Goal: Task Accomplishment & Management: Manage account settings

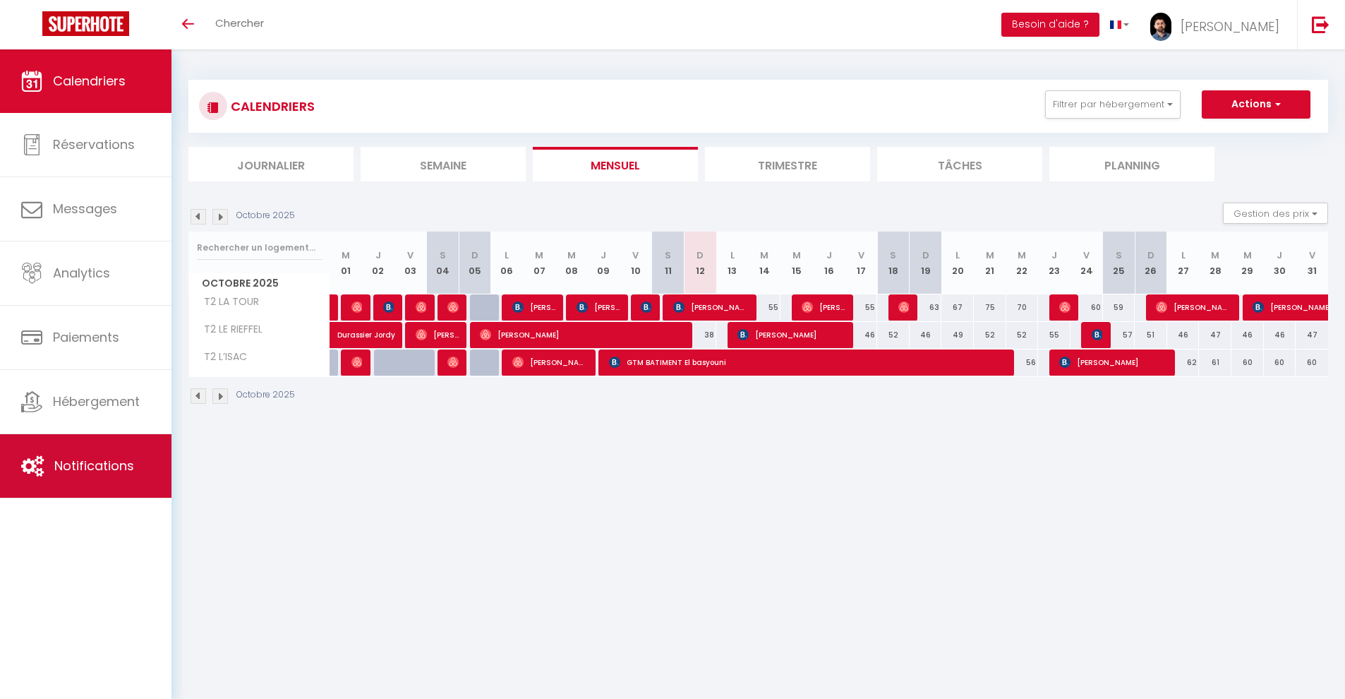
click at [106, 461] on span "Notifications" at bounding box center [94, 466] width 80 height 18
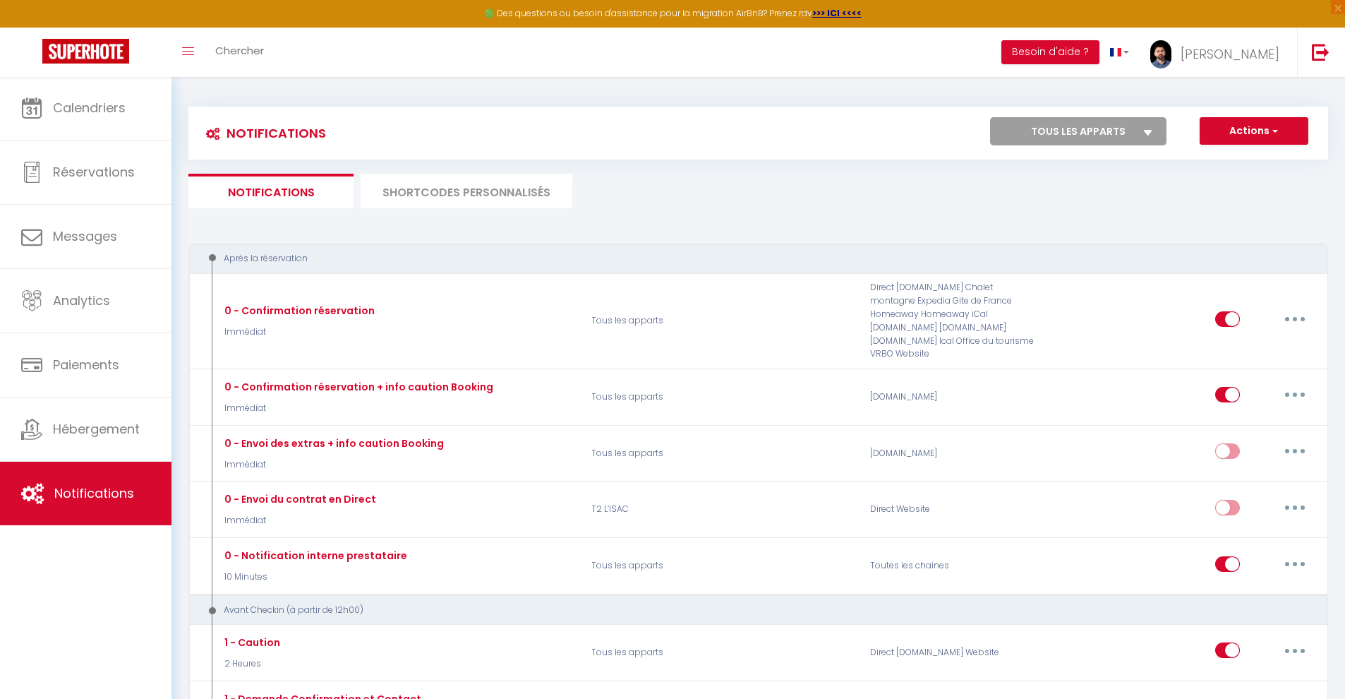
click at [435, 183] on li "SHORTCODES PERSONNALISÉS" at bounding box center [467, 191] width 212 height 35
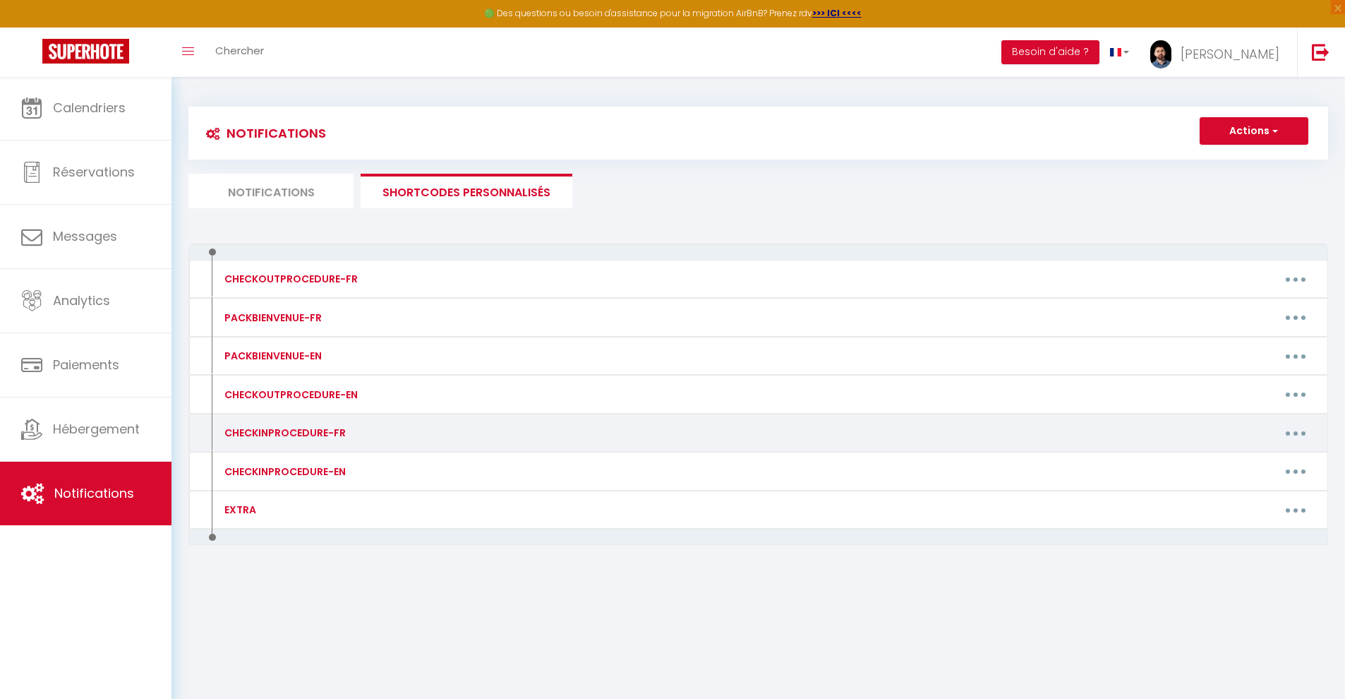
click at [1291, 437] on button "button" at bounding box center [1296, 432] width 40 height 23
click at [1247, 457] on link "Editer" at bounding box center [1259, 465] width 104 height 24
type input "CHECKINPROCEDURE-FR"
type textarea "test"
type textarea "La [DEMOGRAPHIC_DATA] à digicode permet une arrivée autonome, vous êtes donc li…"
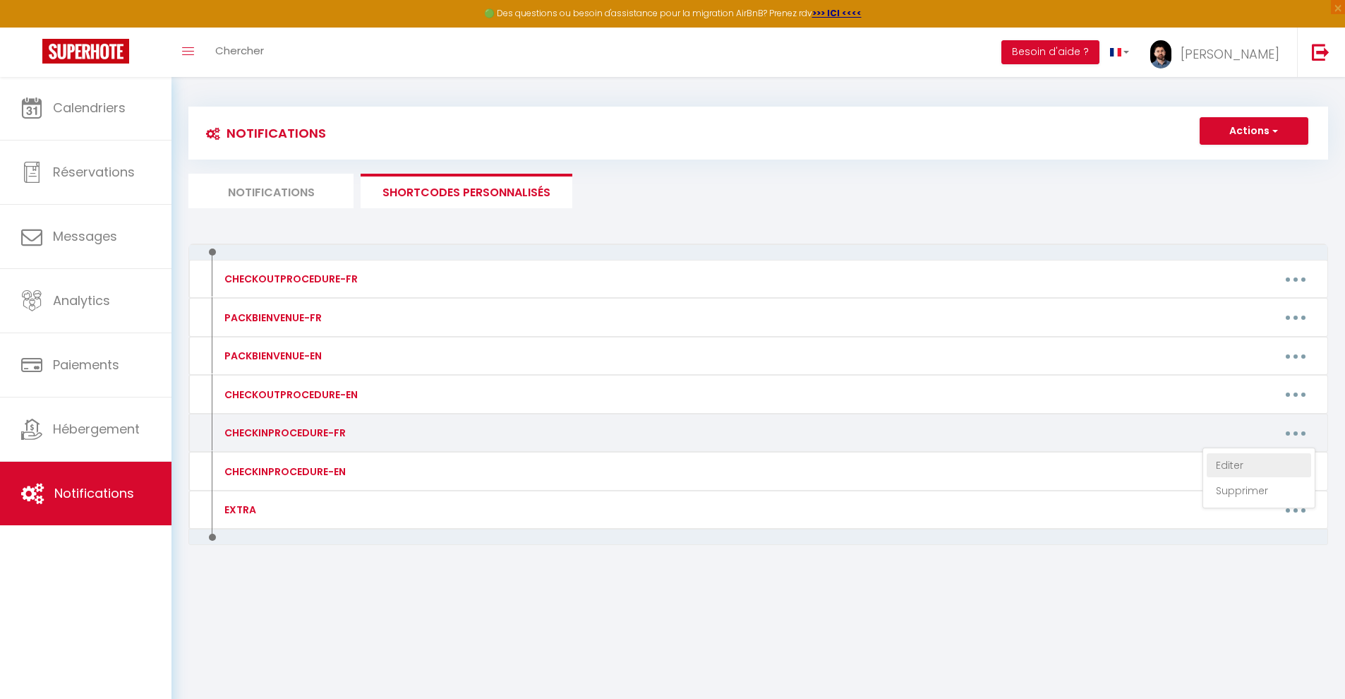
type textarea "La boîte à clés permet une arrivée autonome, vous êtes donc libre d'arriver qua…"
type textarea "La [DEMOGRAPHIC_DATA] à digicode permet une arrivée autonome, vous êtes donc li…"
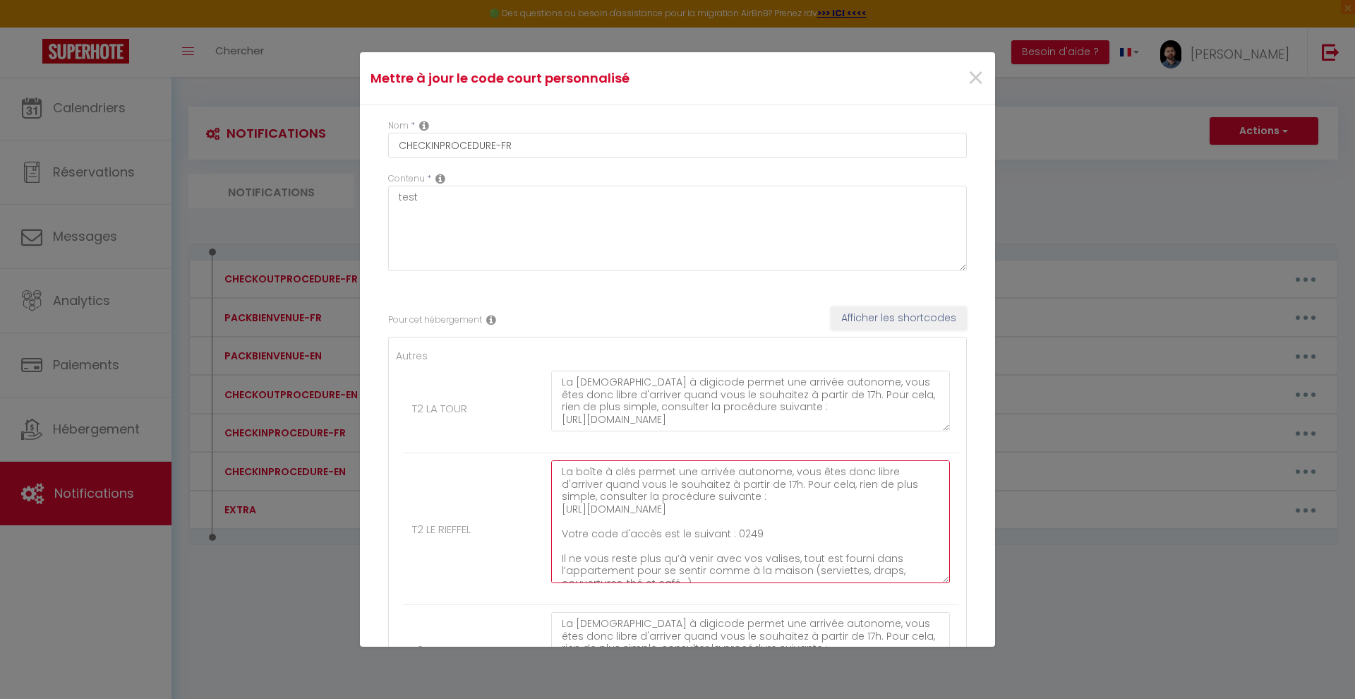
drag, startPoint x: 932, startPoint y: 515, endPoint x: 954, endPoint y: 586, distance: 73.9
click at [954, 586] on div "Autres T2 LA TOUR T2 [PERSON_NAME] La boîte à clés permet une arrivée autonome,…" at bounding box center [677, 521] width 579 height 369
click at [742, 572] on textarea "La boîte à clés permet une arrivée autonome, vous êtes donc libre d'arriver qua…" at bounding box center [750, 525] width 399 height 131
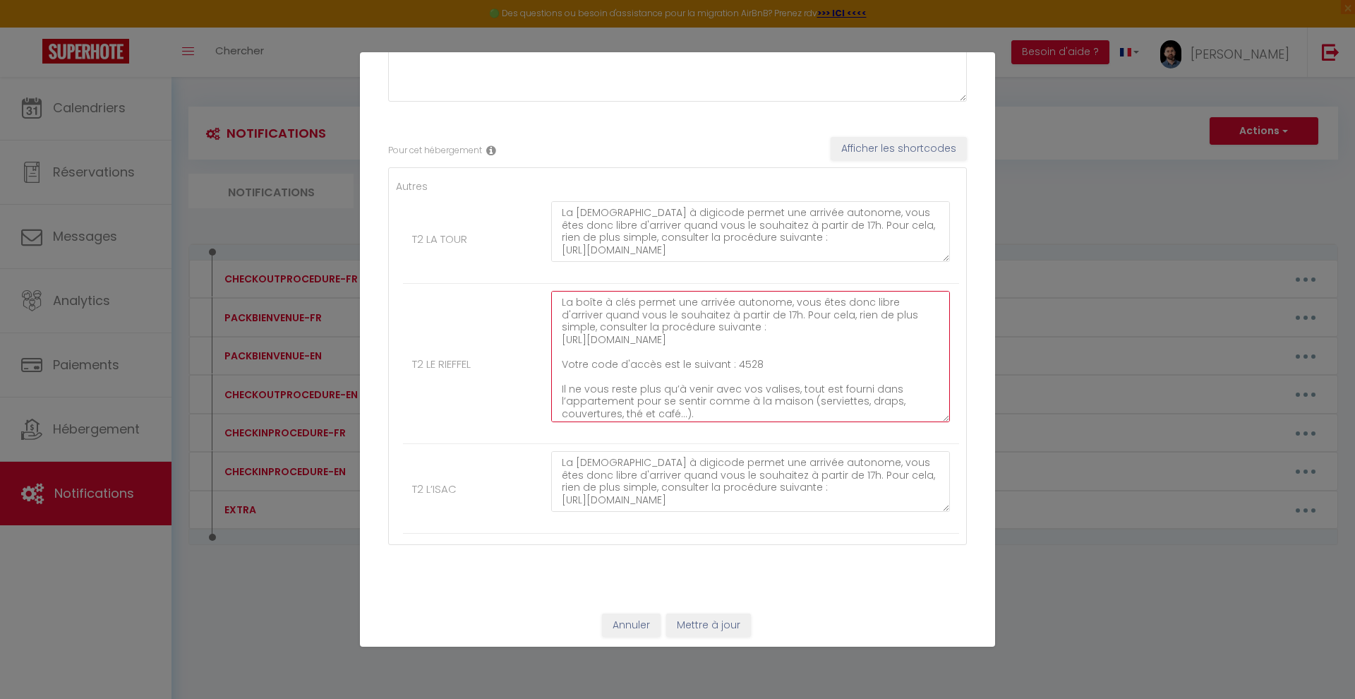
scroll to position [168, 0]
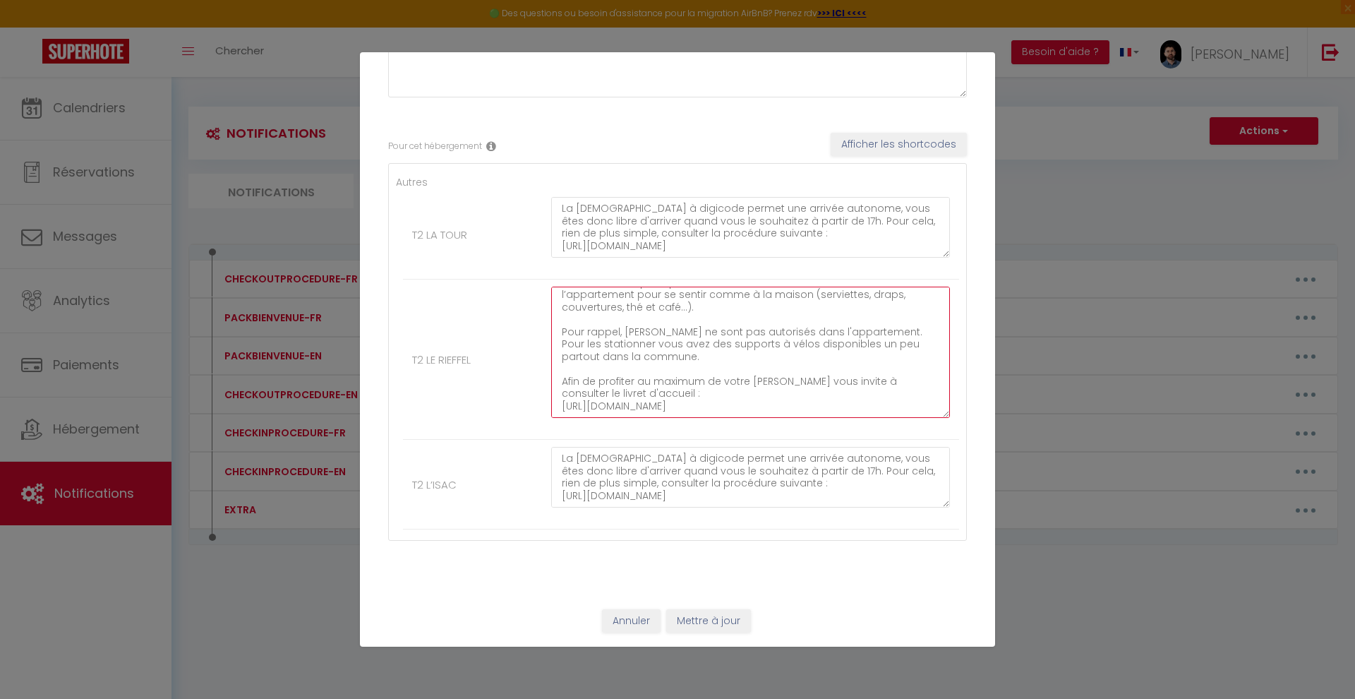
type textarea "La boîte à clés permet une arrivée autonome, vous êtes donc libre d'arriver qua…"
click at [699, 619] on button "Mettre à jour" at bounding box center [708, 621] width 85 height 24
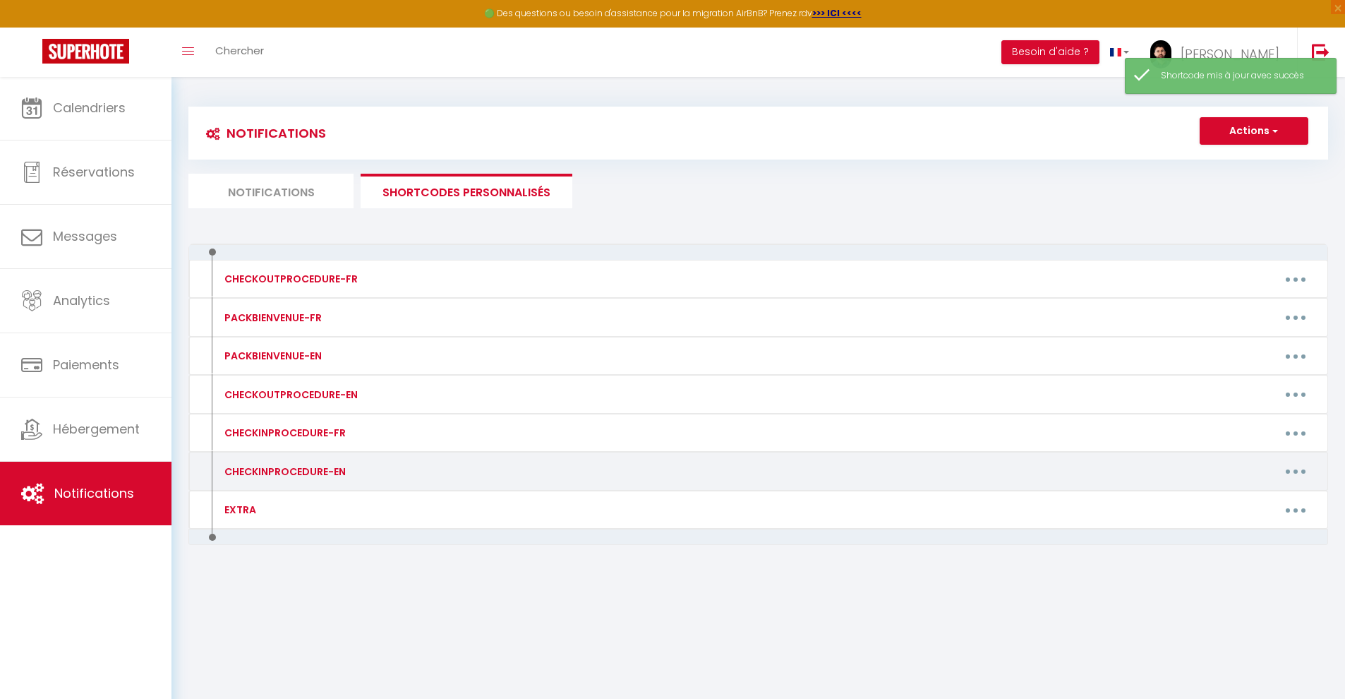
click at [1298, 472] on button "button" at bounding box center [1296, 471] width 40 height 23
click at [1231, 494] on link "Editer" at bounding box center [1259, 503] width 104 height 24
type input "CHECKINPROCEDURE-EN"
type textarea "test"
type textarea "The digicode entry system allows an autonomous check in, feel free to arrive at…"
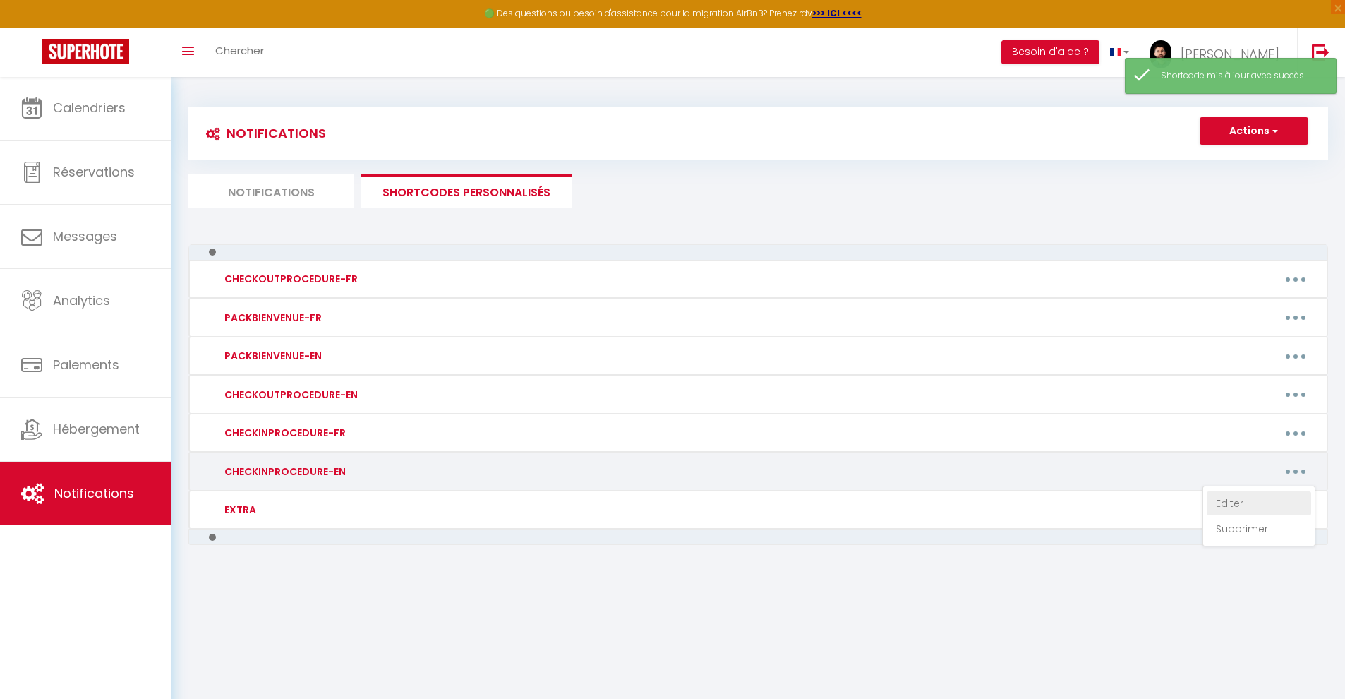
type textarea "The key box allows for self-contained arrival, so you're free to arrive wheneve…"
type textarea "The digicode entry system allows an autonomous check in, feel free to arrive at…"
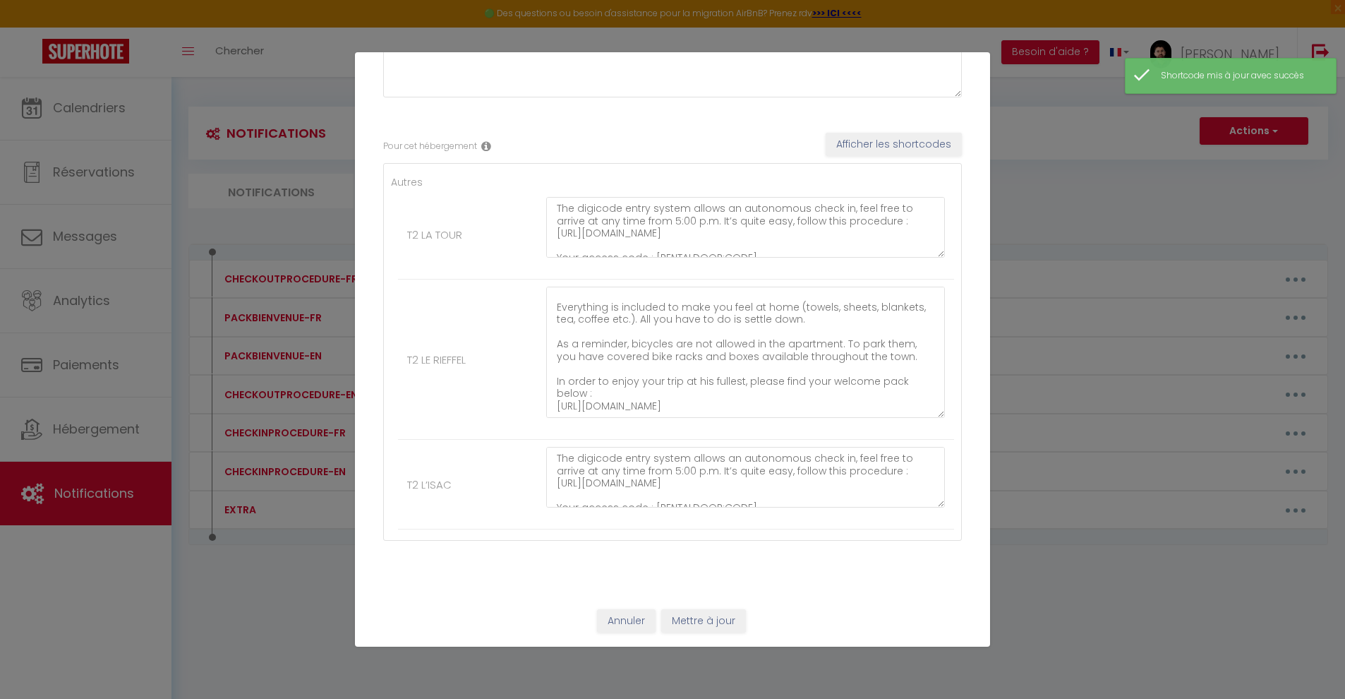
scroll to position [0, 0]
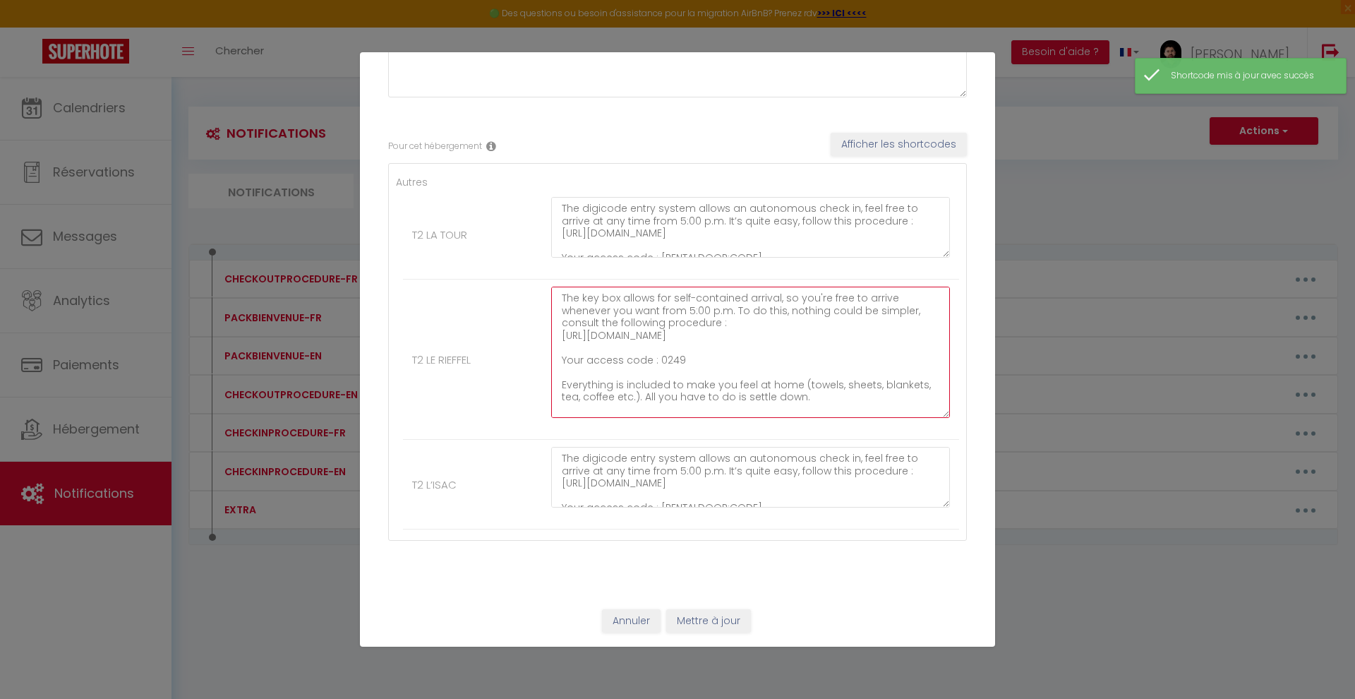
click at [660, 397] on textarea "The key box allows for self-contained arrival, so you're free to arrive wheneve…" at bounding box center [750, 351] width 399 height 131
type textarea "The key box allows for self-contained arrival, so you're free to arrive wheneve…"
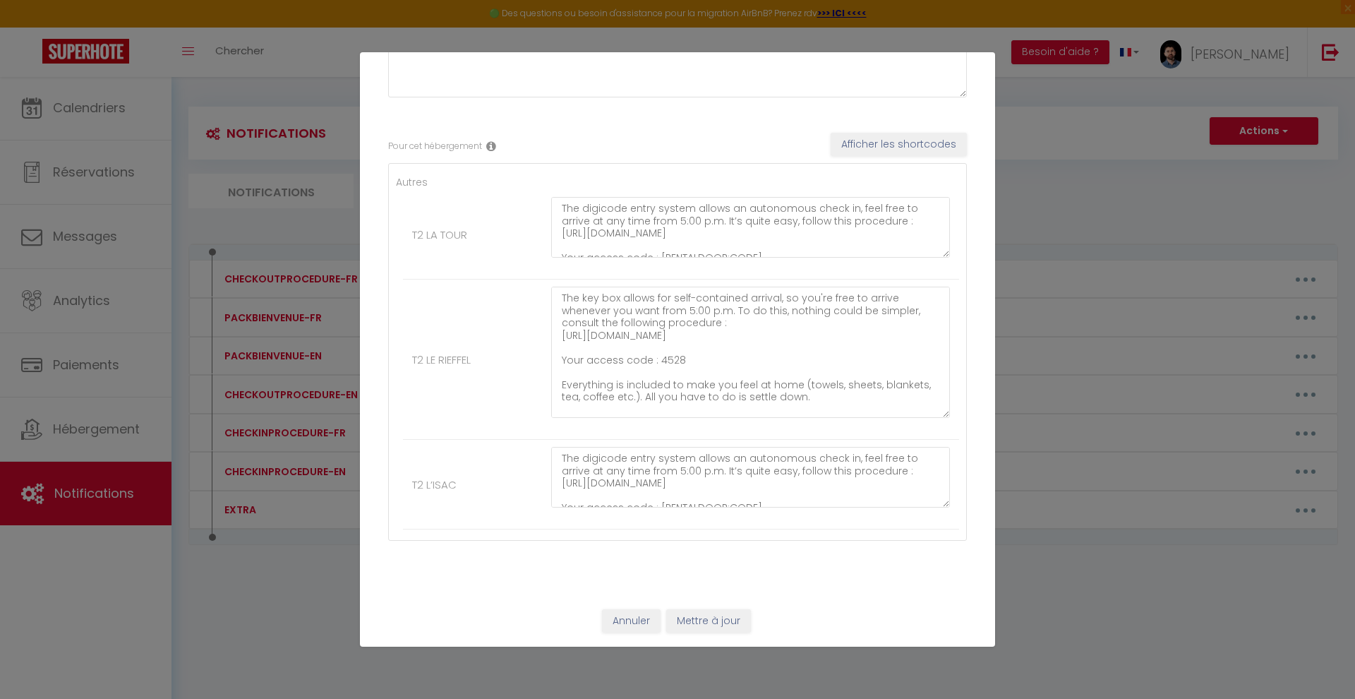
click at [701, 620] on button "Mettre à jour" at bounding box center [708, 621] width 85 height 24
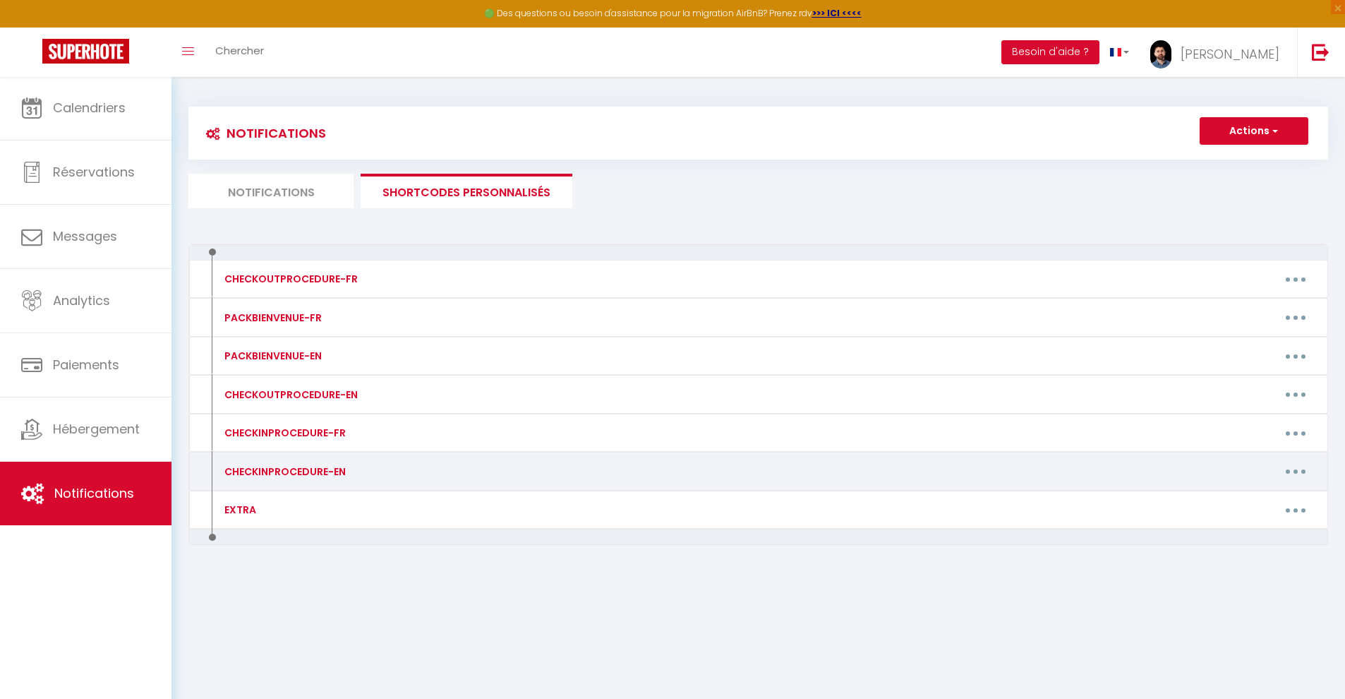
click at [1305, 467] on button "button" at bounding box center [1296, 471] width 40 height 23
click at [1231, 503] on link "Editer" at bounding box center [1259, 503] width 104 height 24
type input "CHECKINPROCEDURE-EN"
type textarea "test"
type textarea "The digicode entry system allows an autonomous check in, feel free to arrive at…"
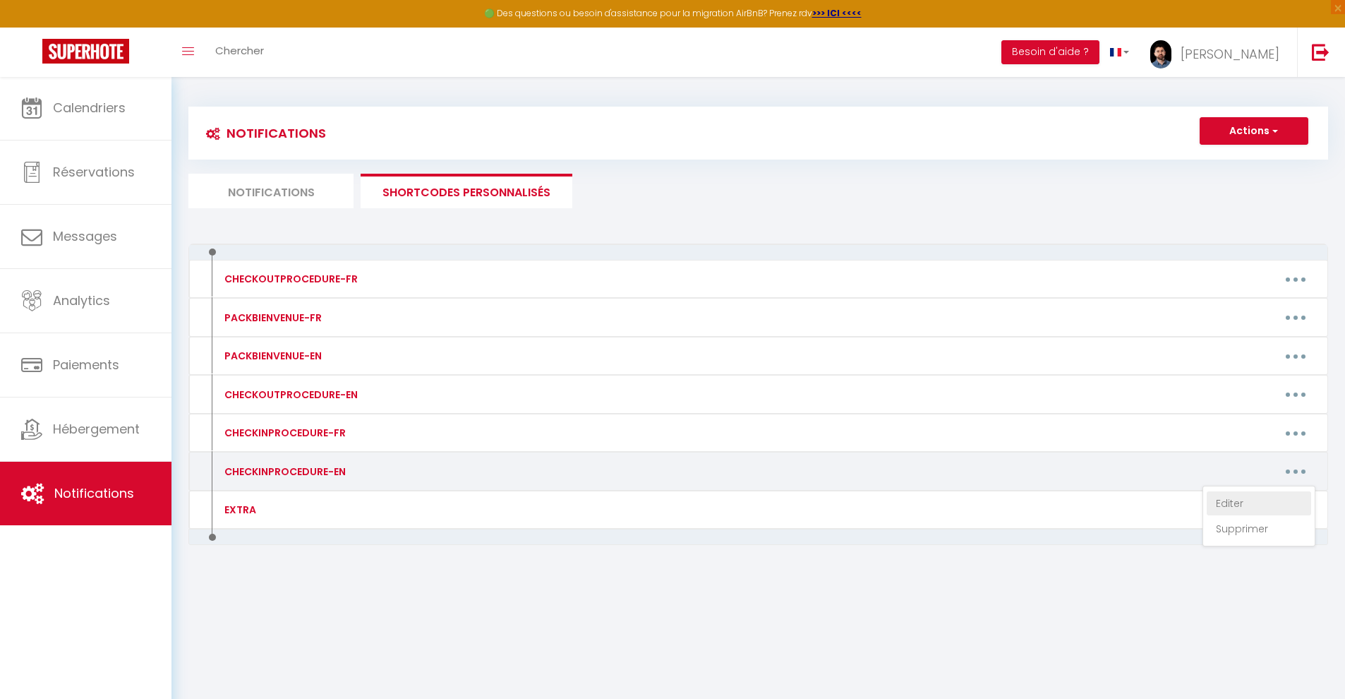
type textarea "The key box allows for self-contained arrival, so you're free to arrive wheneve…"
type textarea "The digicode entry system allows an autonomous check in, feel free to arrive at…"
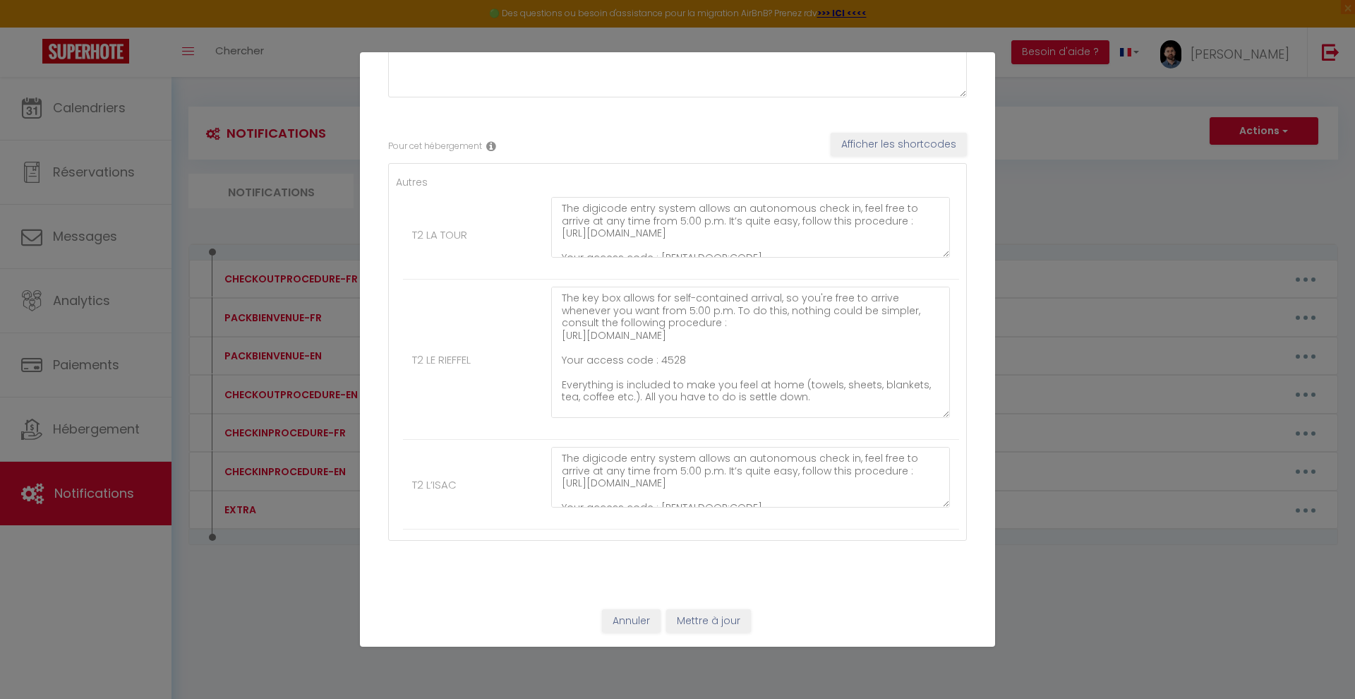
click at [624, 616] on button "Annuler" at bounding box center [631, 621] width 59 height 24
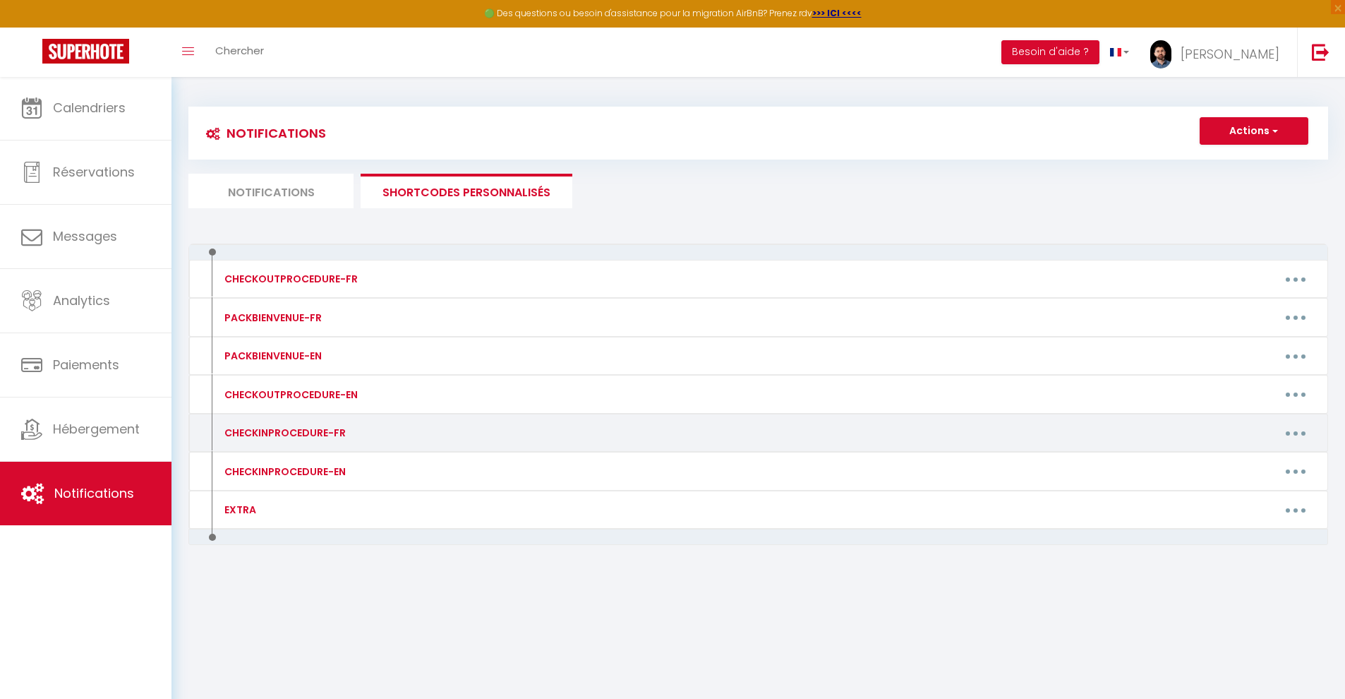
click at [1297, 428] on button "button" at bounding box center [1296, 432] width 40 height 23
click at [1240, 459] on link "Editer" at bounding box center [1259, 465] width 104 height 24
type input "CHECKINPROCEDURE-FR"
type textarea "La [DEMOGRAPHIC_DATA] à digicode permet une arrivée autonome, vous êtes donc li…"
type textarea "La boîte à clés permet une arrivée autonome, vous êtes donc libre d'arriver qua…"
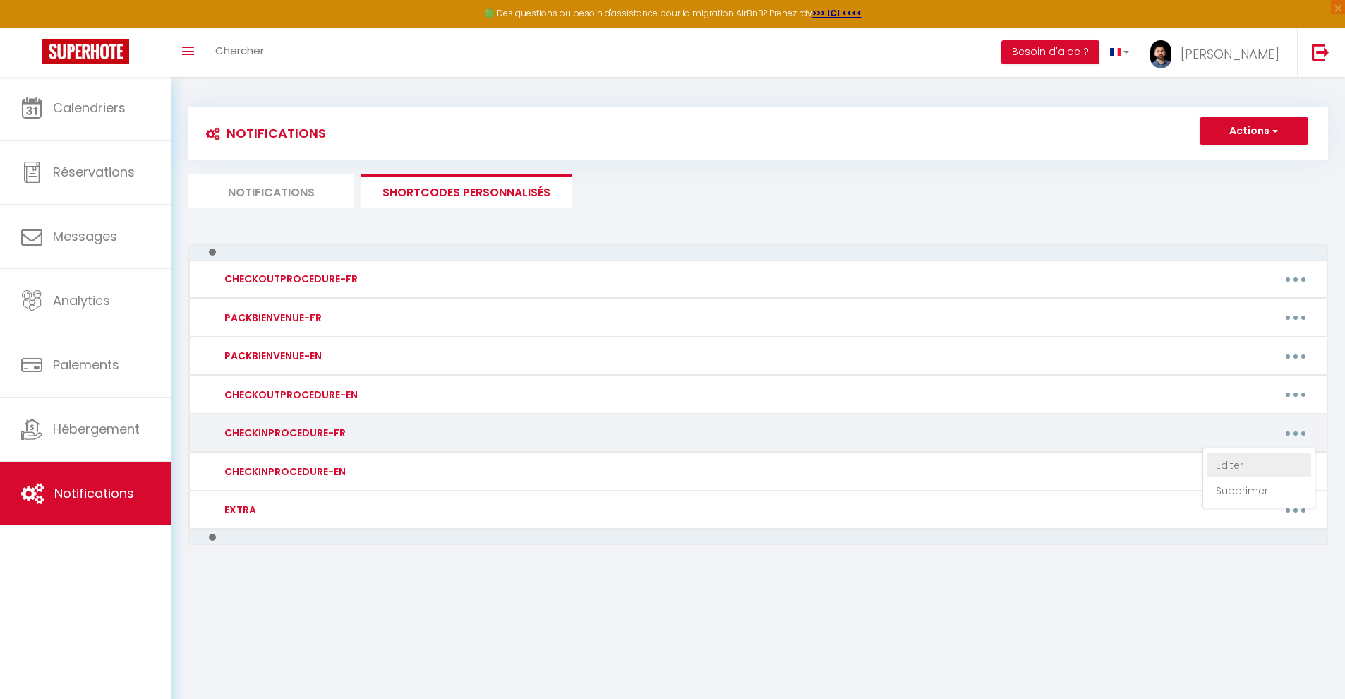
type textarea "La [DEMOGRAPHIC_DATA] à digicode permet une arrivée autonome, vous êtes donc li…"
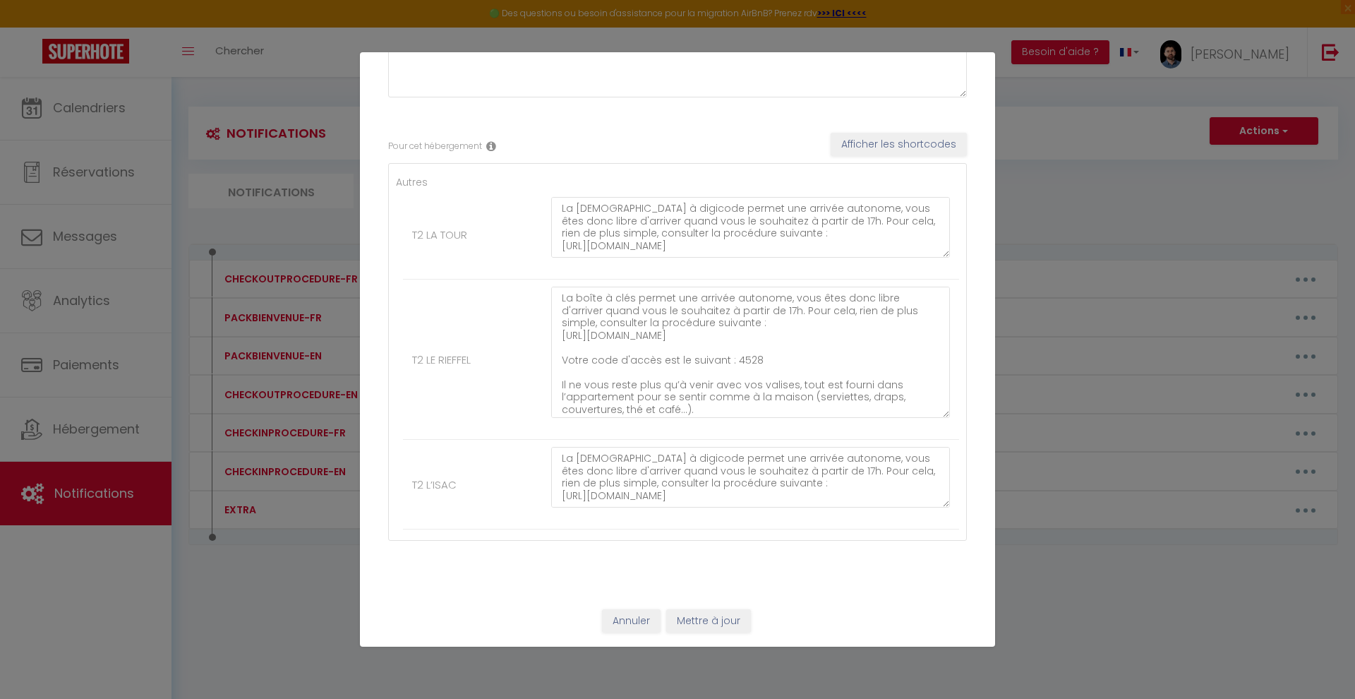
click at [628, 615] on button "Annuler" at bounding box center [631, 621] width 59 height 24
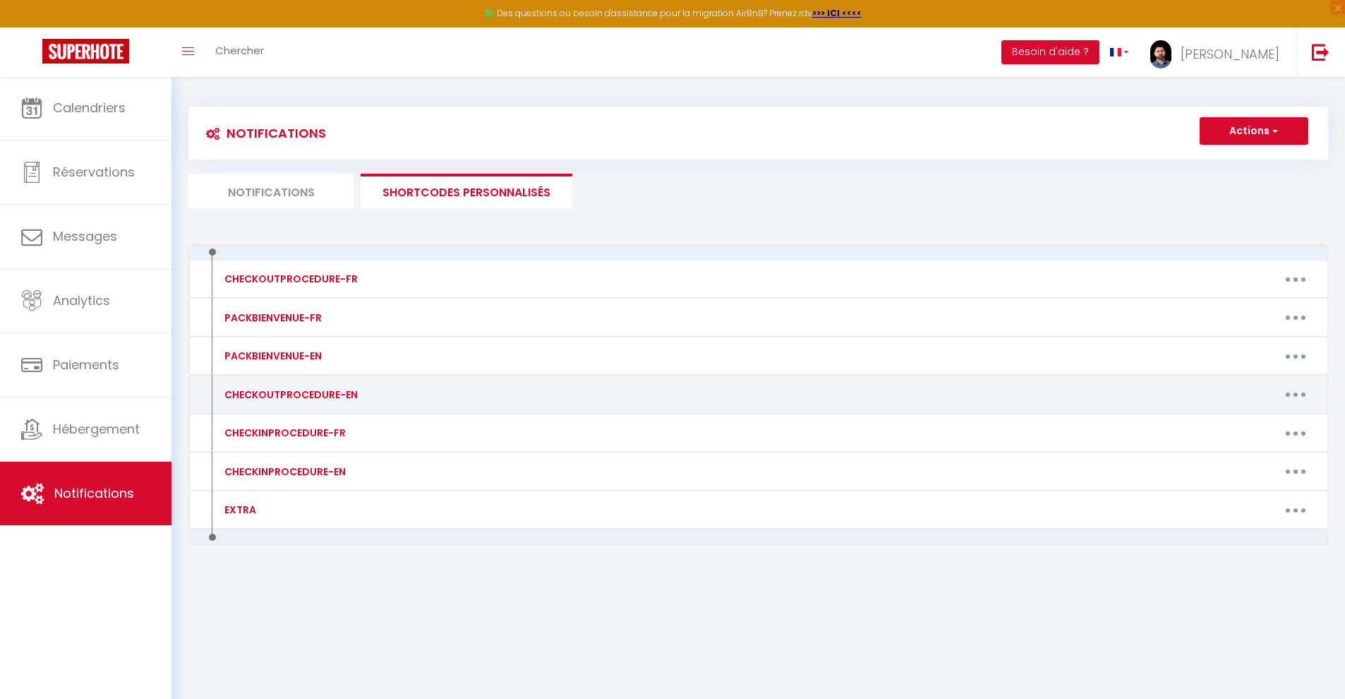
click at [1286, 392] on button "button" at bounding box center [1296, 394] width 40 height 23
click at [1252, 421] on link "Editer" at bounding box center [1259, 426] width 104 height 24
type input "CHECKOUTPROCEDURE-EN"
type textarea "Before leaving :"
type textarea "1 - Put used sheets and towels in the shower 2 - Do the dishes 3 - Close the wi…"
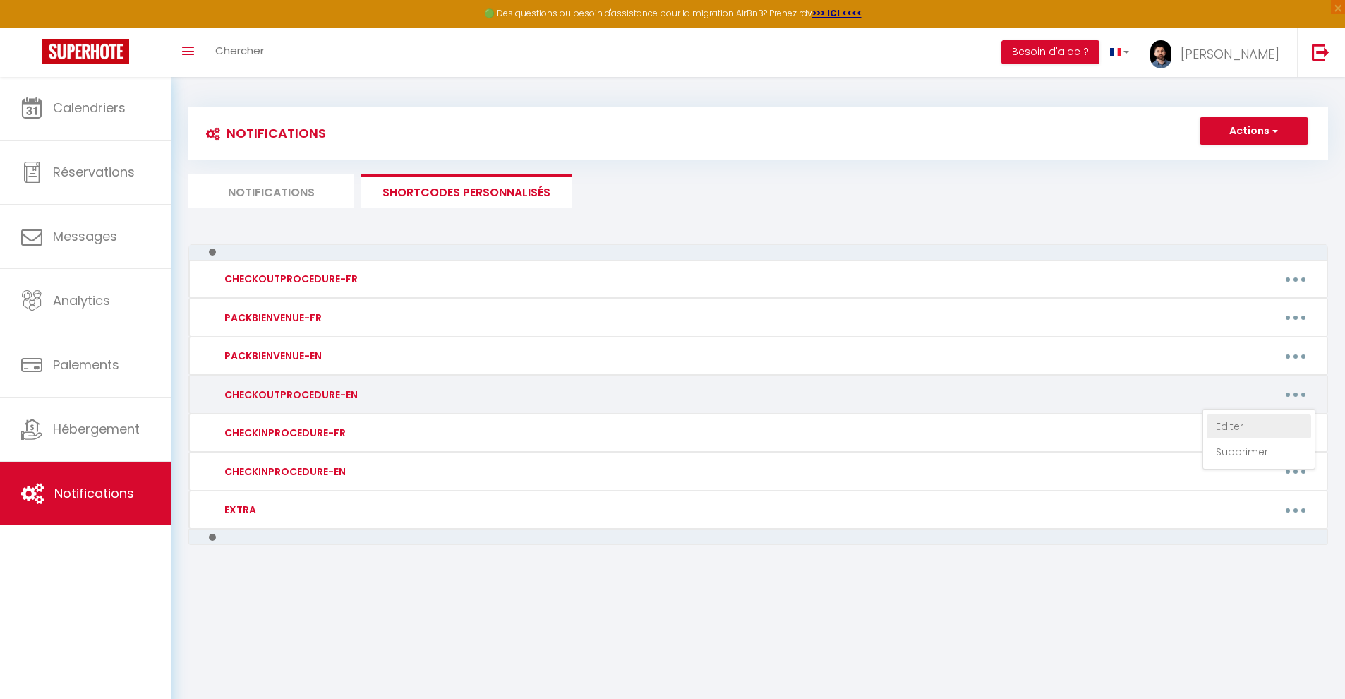
type textarea "1 - Put used sheets and towels in the bathtub 2 - Do the dishes 3 - Close the w…"
type textarea "1 - Put used sheets and towels in the shower 2 - Do the dishes 3 - Close the wi…"
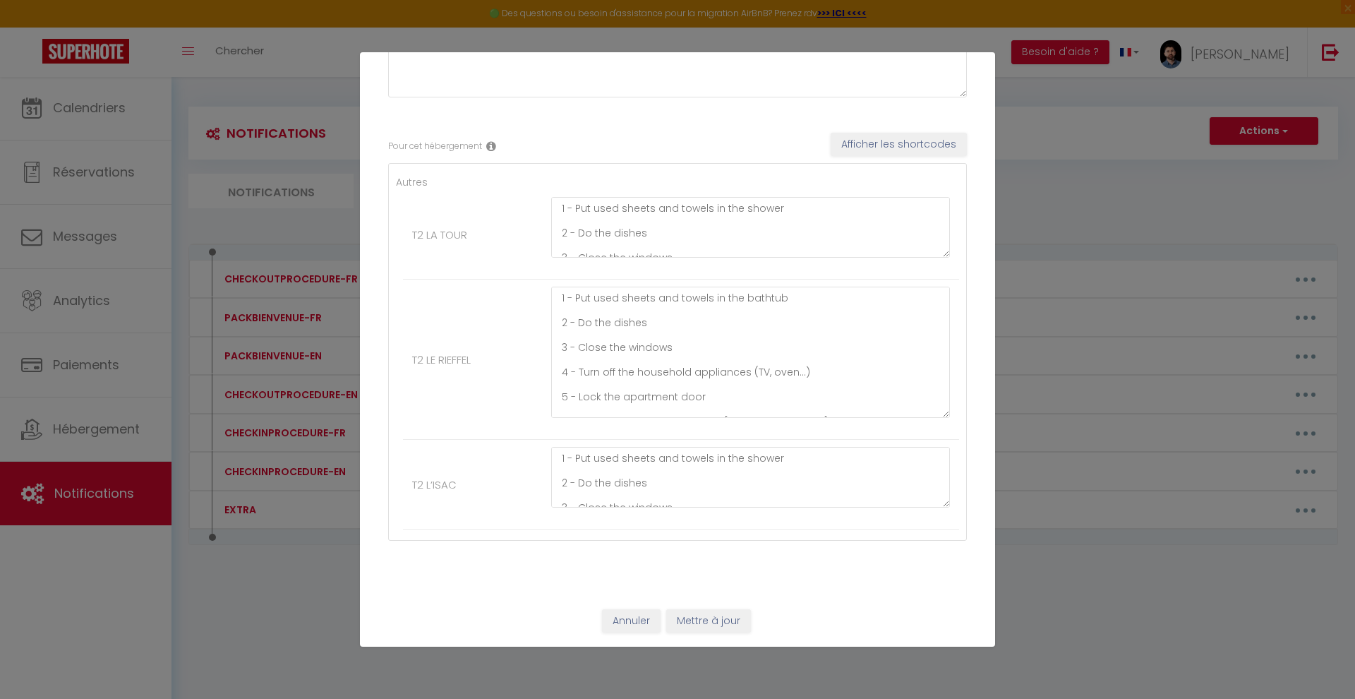
click at [622, 616] on button "Annuler" at bounding box center [631, 621] width 59 height 24
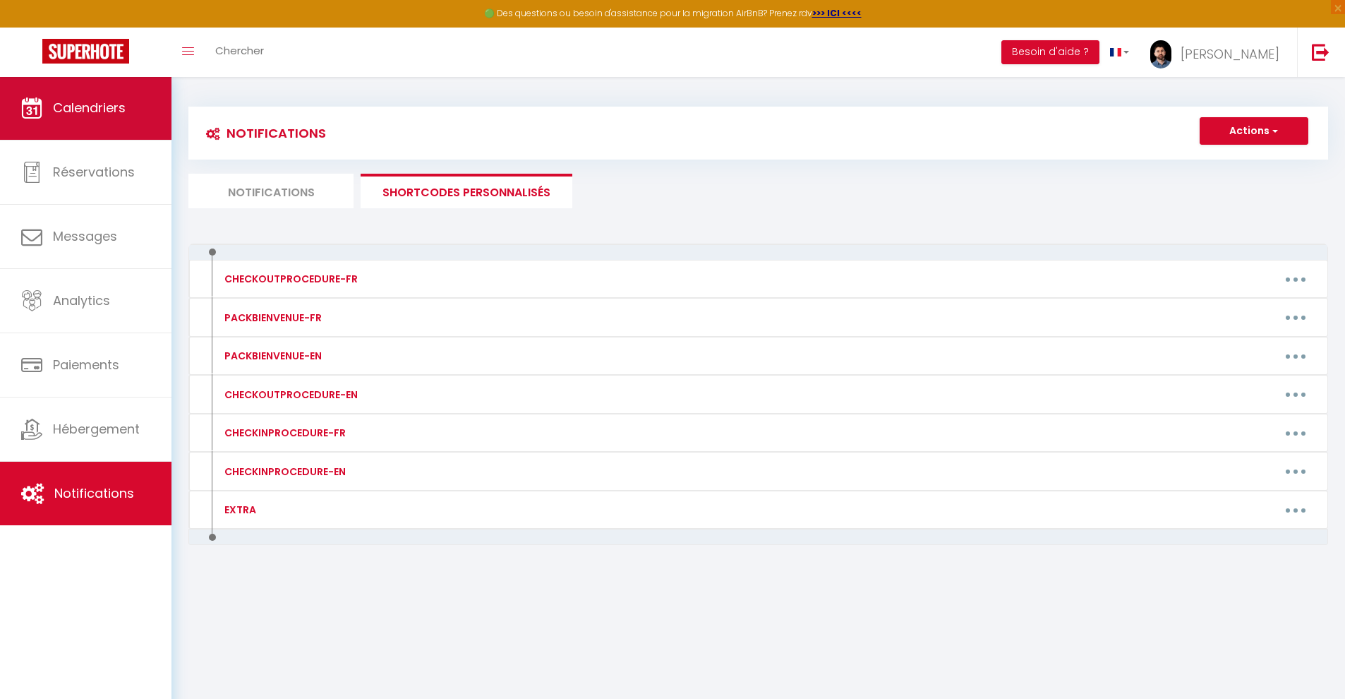
click at [115, 121] on link "Calendriers" at bounding box center [85, 108] width 171 height 64
